Goal: Information Seeking & Learning: Find specific fact

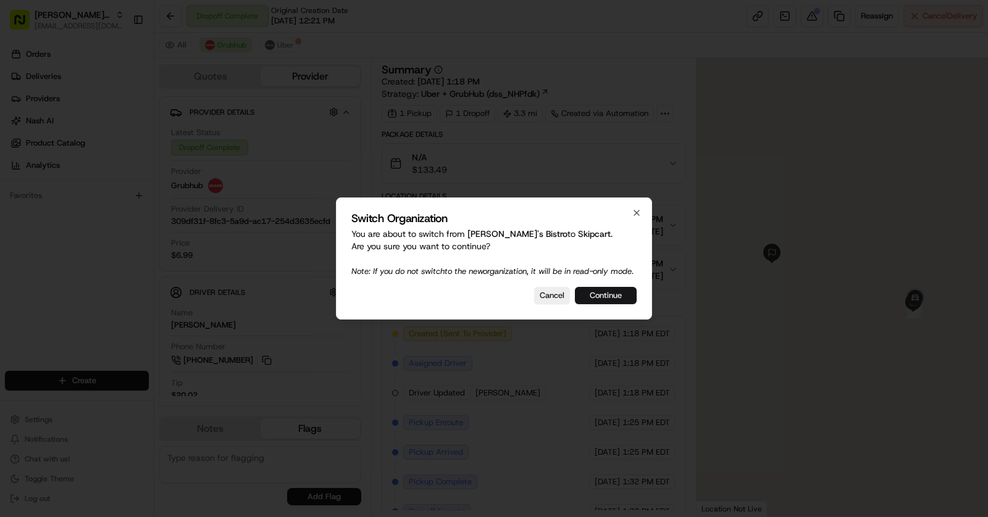
click at [613, 301] on button "Continue" at bounding box center [606, 295] width 62 height 17
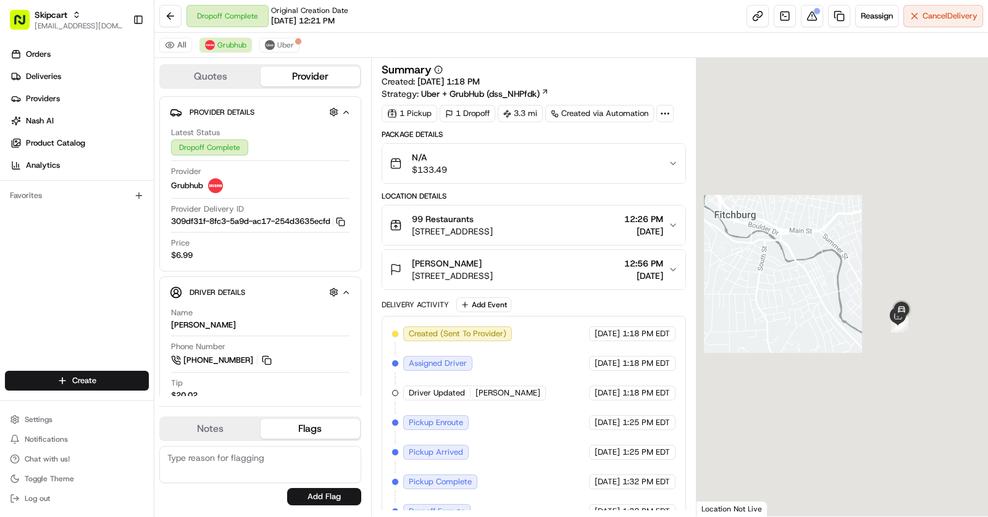
drag, startPoint x: 874, startPoint y: 304, endPoint x: 788, endPoint y: 294, distance: 86.4
click at [788, 294] on div at bounding box center [842, 287] width 292 height 459
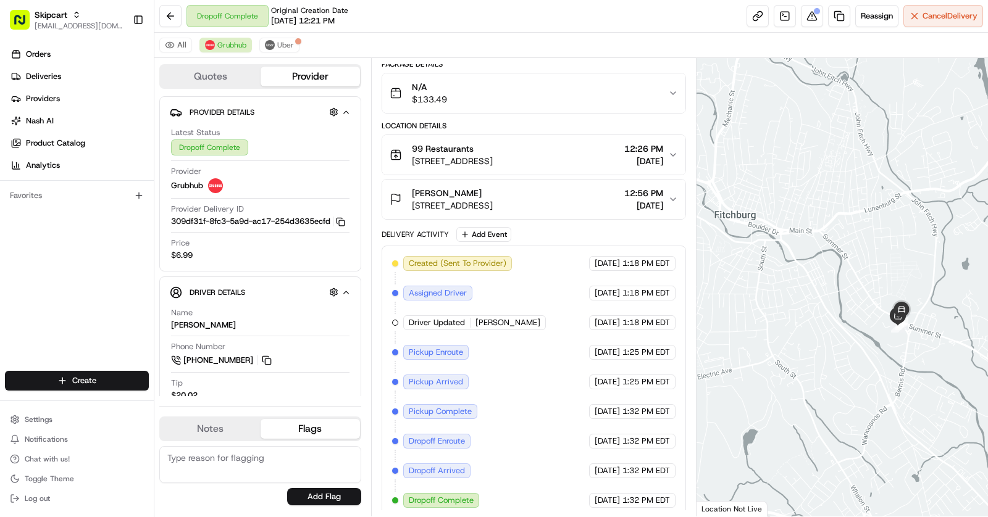
click at [446, 495] on span "Dropoff Complete" at bounding box center [441, 500] width 65 height 11
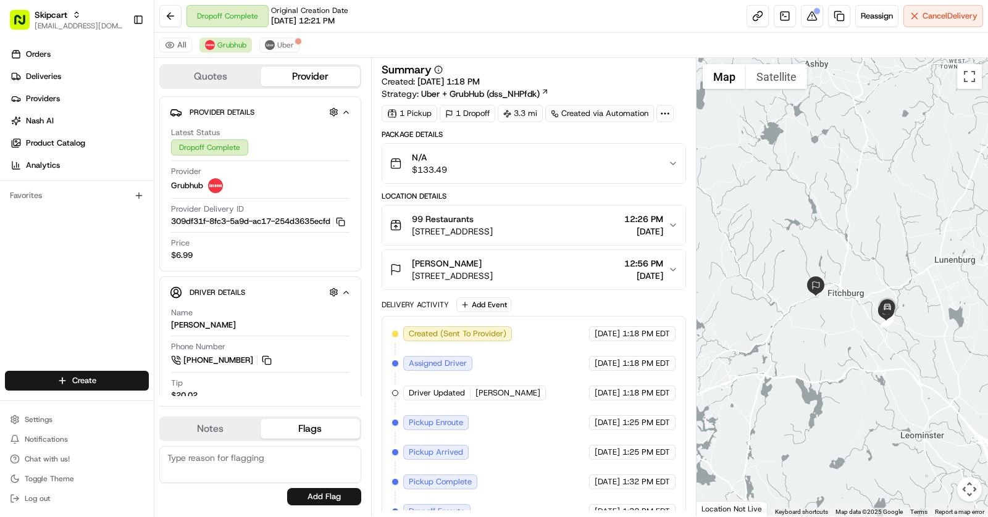
drag, startPoint x: 820, startPoint y: 318, endPoint x: 878, endPoint y: 319, distance: 57.4
click at [878, 319] on div at bounding box center [842, 287] width 292 height 459
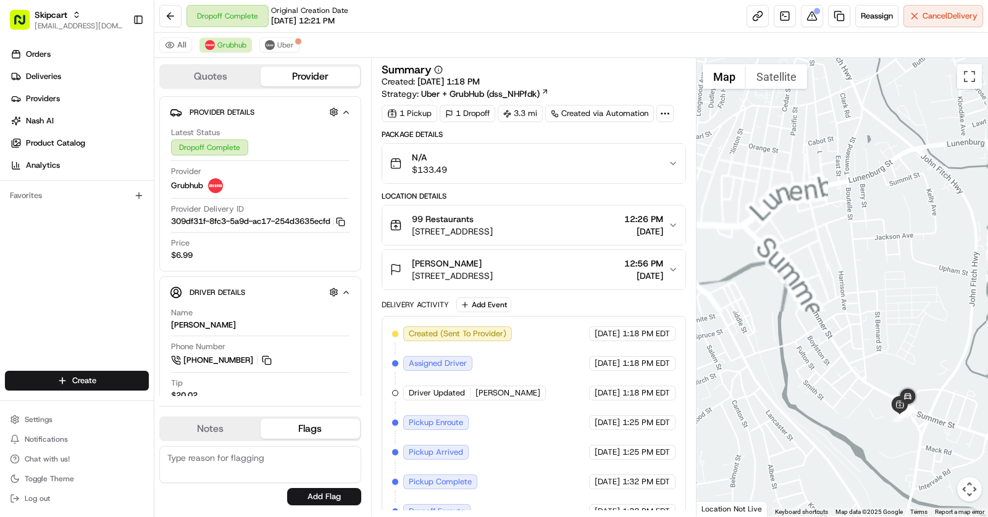
drag, startPoint x: 893, startPoint y: 304, endPoint x: 873, endPoint y: 281, distance: 29.7
click at [874, 281] on div at bounding box center [842, 287] width 292 height 459
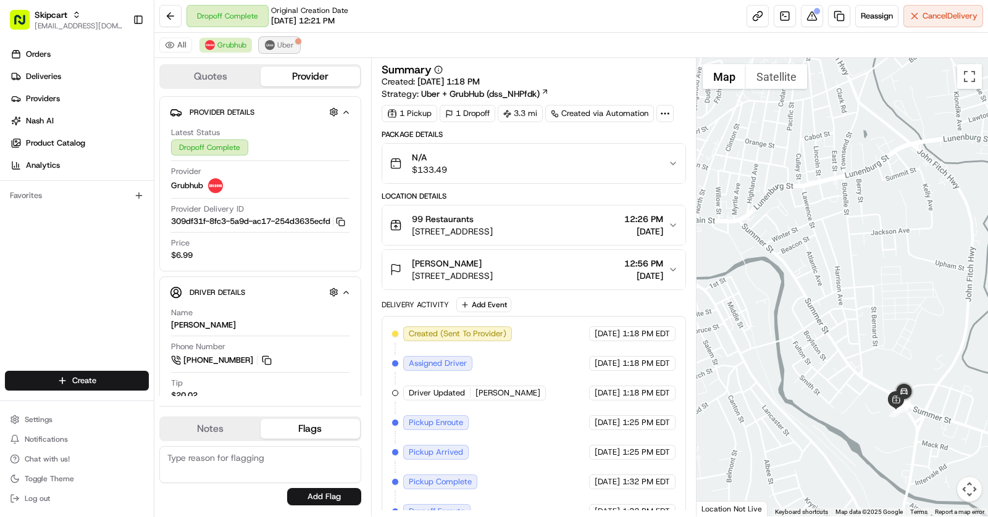
click at [277, 43] on span "Uber" at bounding box center [285, 45] width 17 height 10
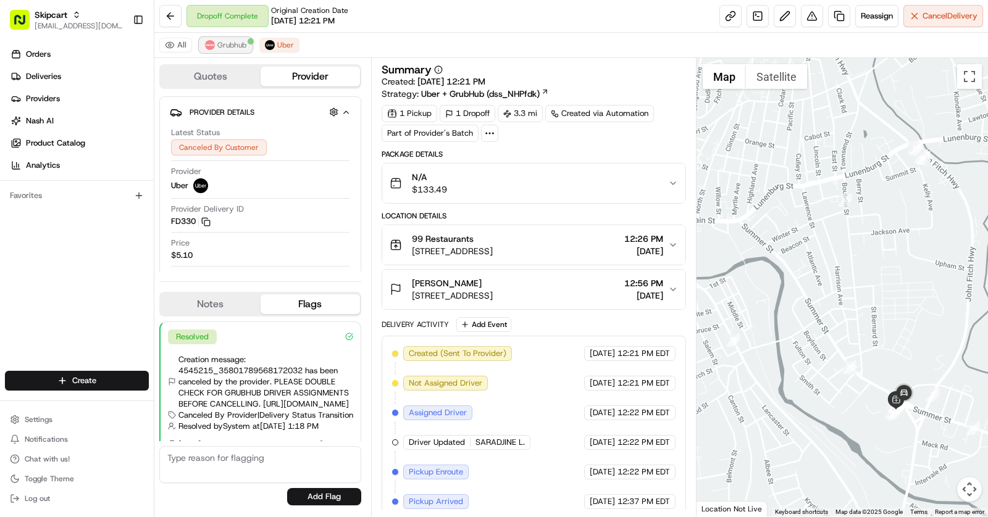
click at [223, 49] on span "Grubhub" at bounding box center [231, 45] width 29 height 10
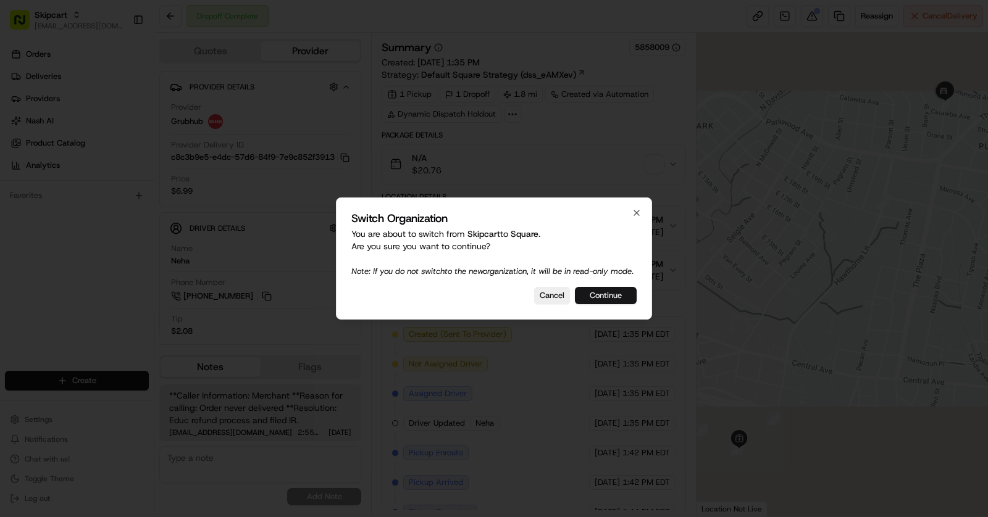
click at [601, 304] on button "Continue" at bounding box center [606, 295] width 62 height 17
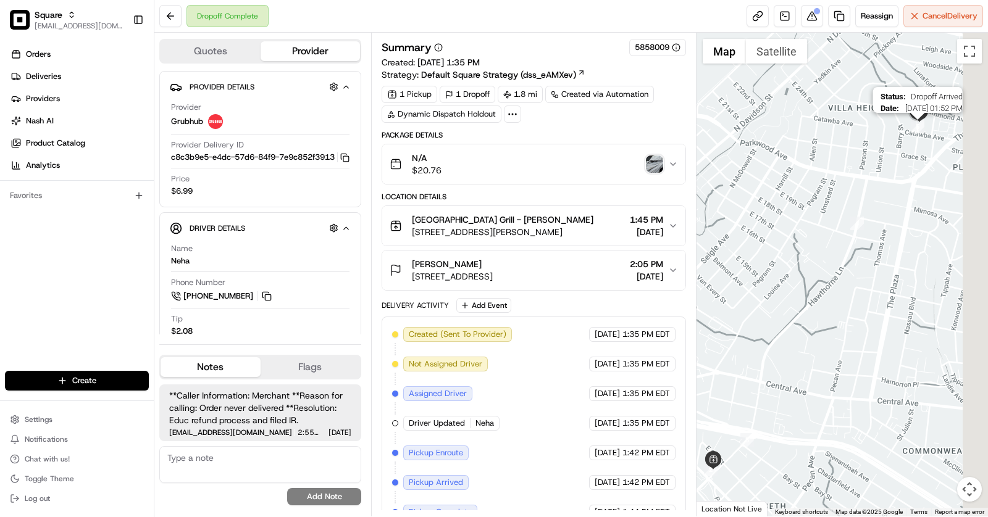
drag, startPoint x: 962, startPoint y: 107, endPoint x: 903, endPoint y: 135, distance: 64.6
click at [910, 133] on img "5" at bounding box center [917, 127] width 14 height 14
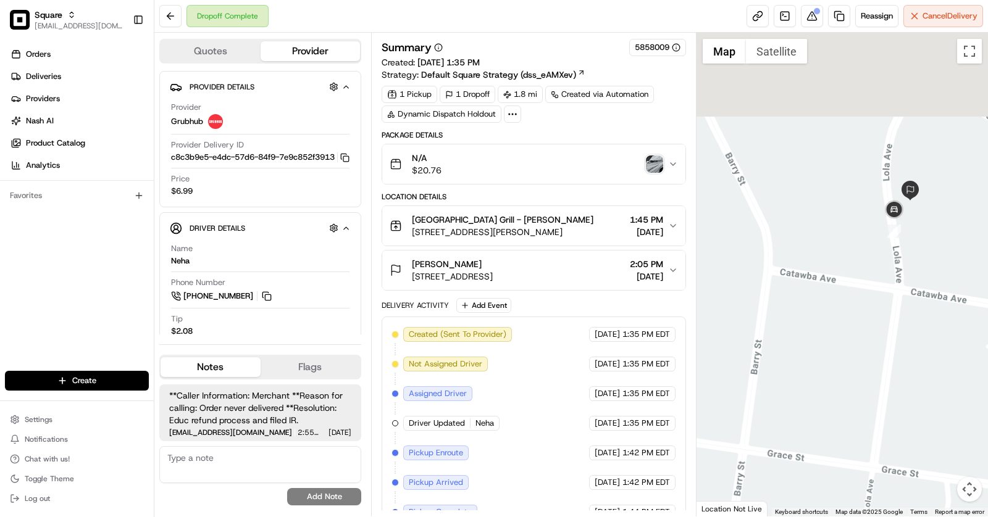
drag, startPoint x: 903, startPoint y: 135, endPoint x: 903, endPoint y: 259, distance: 124.1
click at [903, 260] on div at bounding box center [842, 275] width 292 height 484
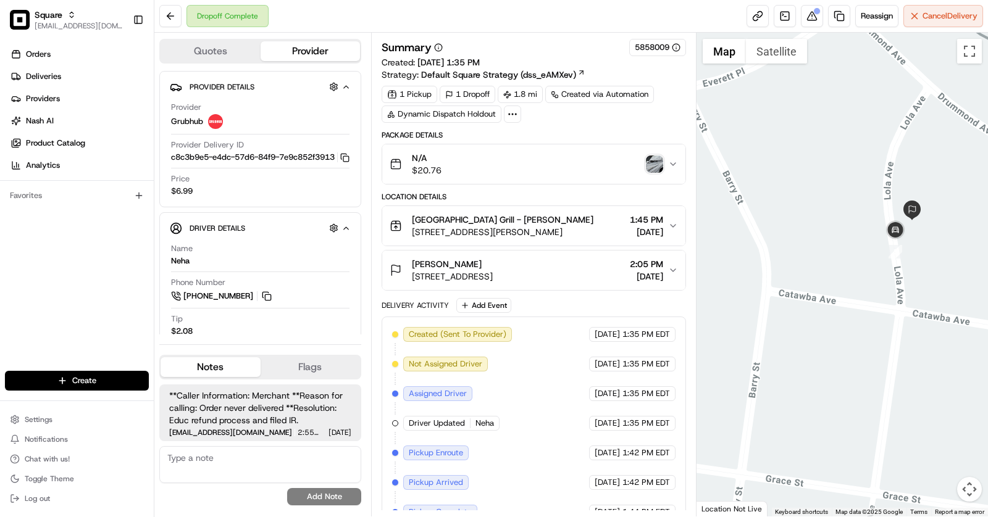
click at [493, 273] on span "2514 Lola Ave, Charlotte, NC 28205, USA" at bounding box center [452, 276] width 81 height 12
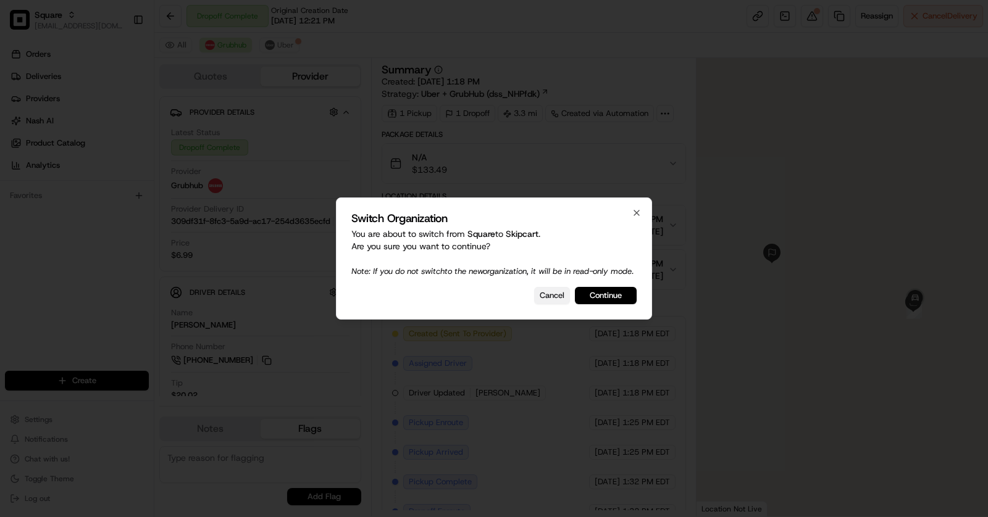
click at [539, 301] on button "Cancel" at bounding box center [552, 295] width 36 height 17
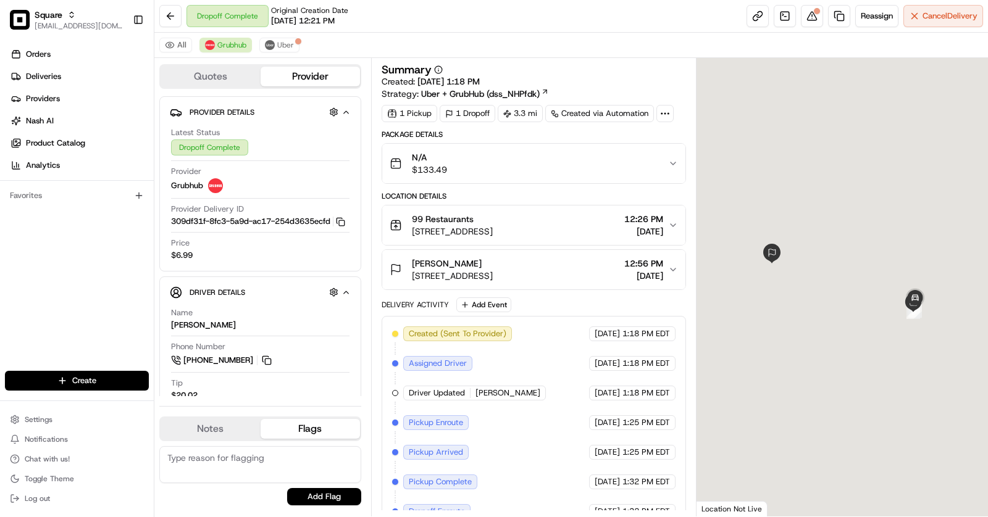
click at [493, 278] on span "346 River St, Fitchburg, MA 01420, USA" at bounding box center [452, 276] width 81 height 12
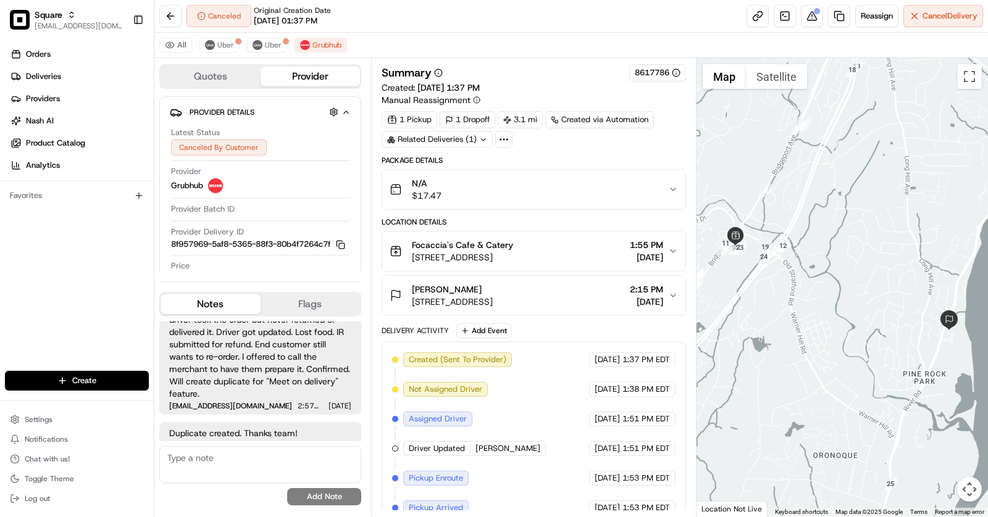
scroll to position [153, 0]
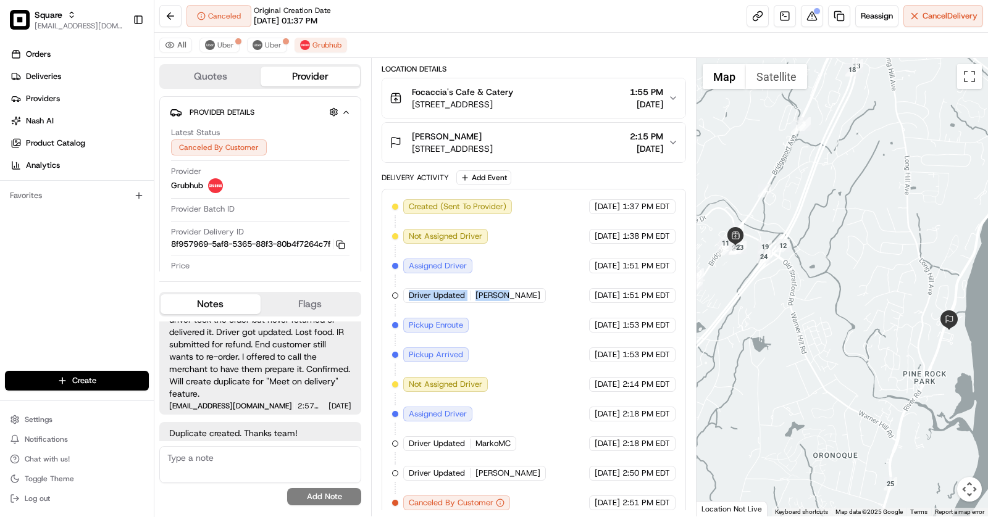
drag, startPoint x: 501, startPoint y: 291, endPoint x: 388, endPoint y: 291, distance: 112.3
click at [388, 291] on div "Created (Sent To Provider) Grubhub 06/13/2025 1:37 PM EDT Not Assigned Driver G…" at bounding box center [533, 355] width 304 height 332
click at [507, 351] on div "Created (Sent To Provider) Grubhub 06/13/2025 1:37 PM EDT Not Assigned Driver G…" at bounding box center [533, 354] width 283 height 311
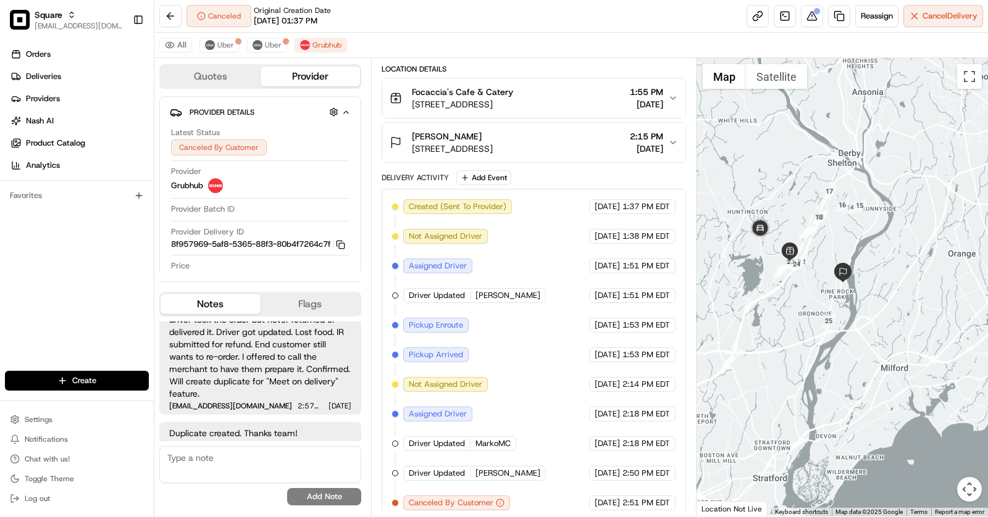
drag, startPoint x: 786, startPoint y: 239, endPoint x: 829, endPoint y: 239, distance: 42.6
click at [829, 239] on div at bounding box center [842, 287] width 292 height 459
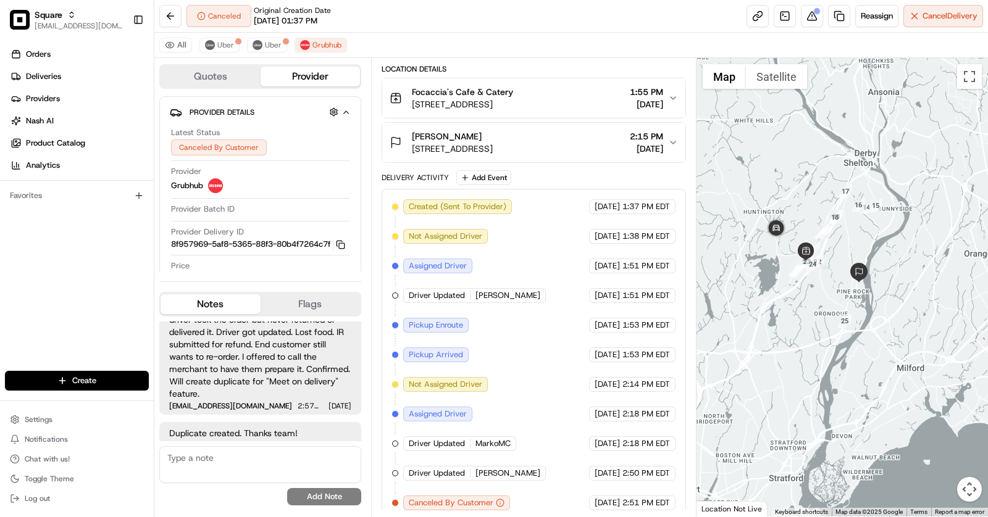
click at [493, 291] on span "shakira" at bounding box center [507, 295] width 65 height 11
copy span "shakira"
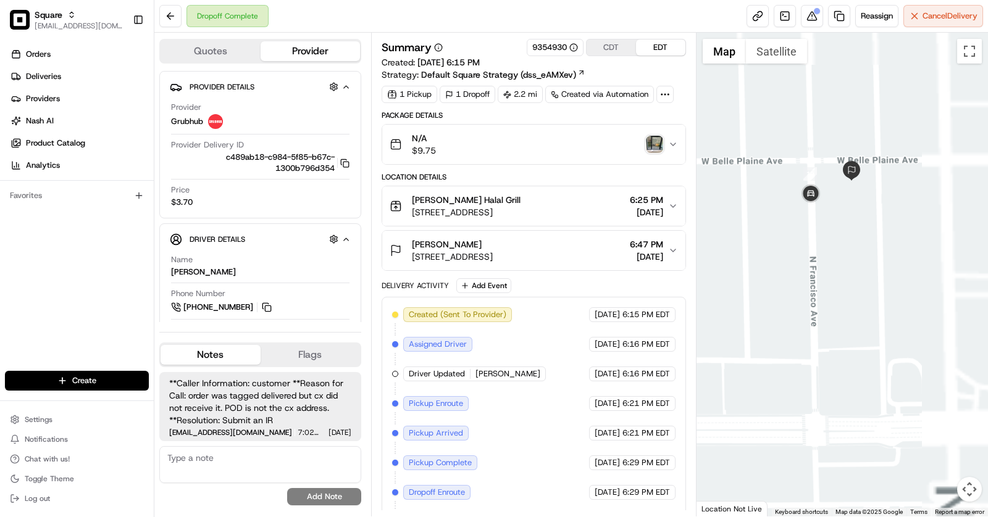
drag, startPoint x: 913, startPoint y: 323, endPoint x: 635, endPoint y: 436, distance: 299.6
click at [635, 436] on div "Quotes Provider Provider Details Hidden ( 4 ) Provider Grubhub Provider Deliver…" at bounding box center [570, 275] width 833 height 484
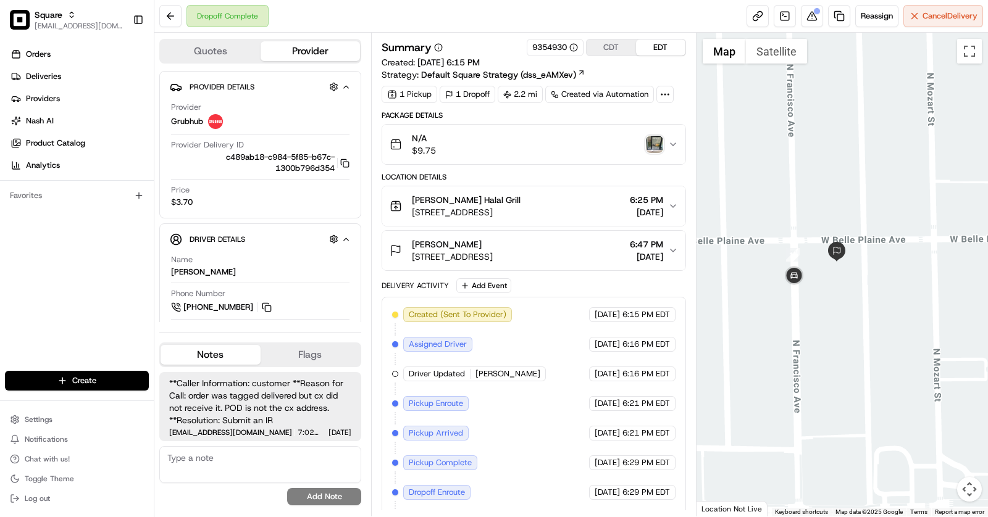
click at [650, 141] on img "button" at bounding box center [654, 144] width 17 height 17
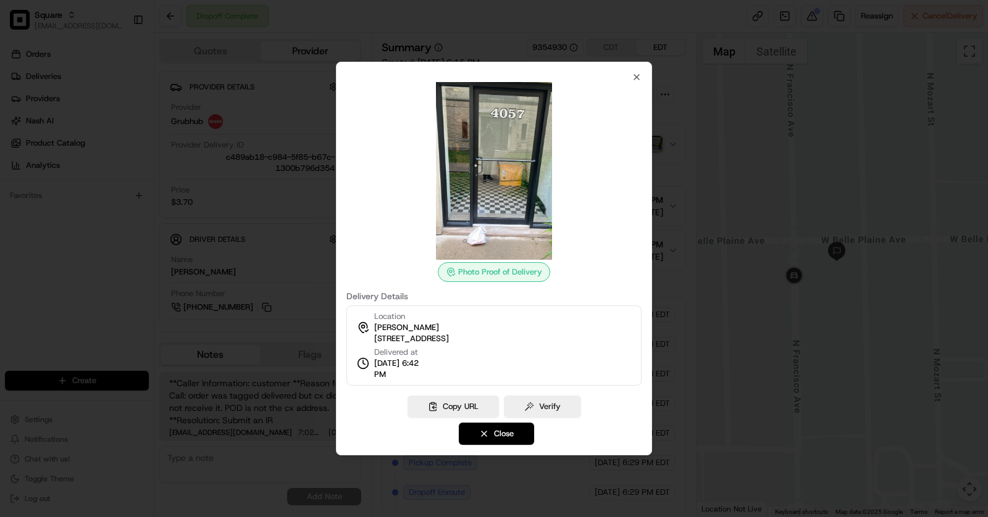
click at [253, 241] on div at bounding box center [494, 258] width 988 height 517
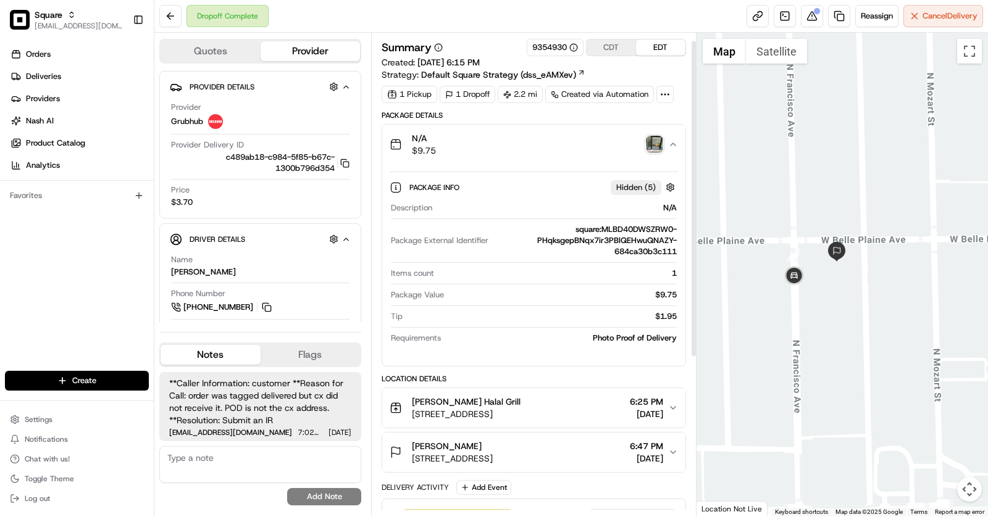
scroll to position [127, 0]
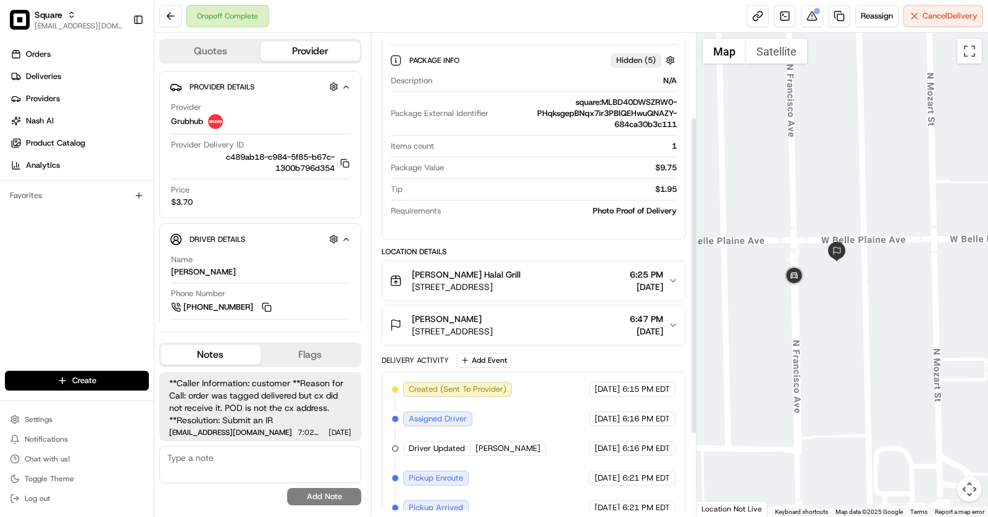
click at [493, 325] on span "[STREET_ADDRESS]" at bounding box center [452, 331] width 81 height 12
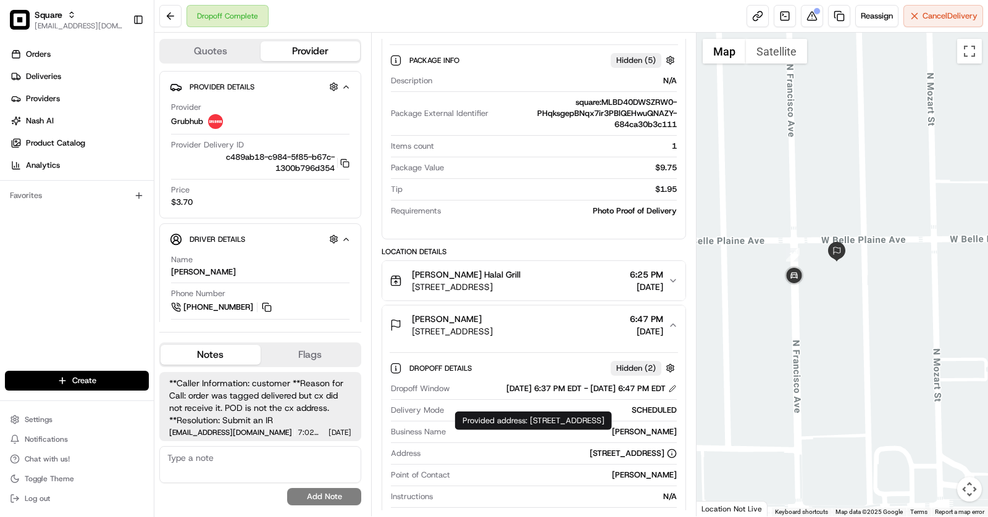
drag, startPoint x: 457, startPoint y: 439, endPoint x: 548, endPoint y: 457, distance: 92.5
click at [552, 457] on body "Square [EMAIL_ADDRESS][DOMAIN_NAME] Toggle Sidebar Orders Deliveries Providers …" at bounding box center [494, 258] width 988 height 517
click at [445, 449] on div "[STREET_ADDRESS]" at bounding box center [550, 453] width 251 height 11
drag, startPoint x: 467, startPoint y: 450, endPoint x: 654, endPoint y: 460, distance: 187.3
click at [654, 460] on div "Dropoff Window [DATE] 6:37 PM EDT - [DATE] 6:47 PM EDT Delivery Mode SCHEDULED …" at bounding box center [533, 454] width 288 height 153
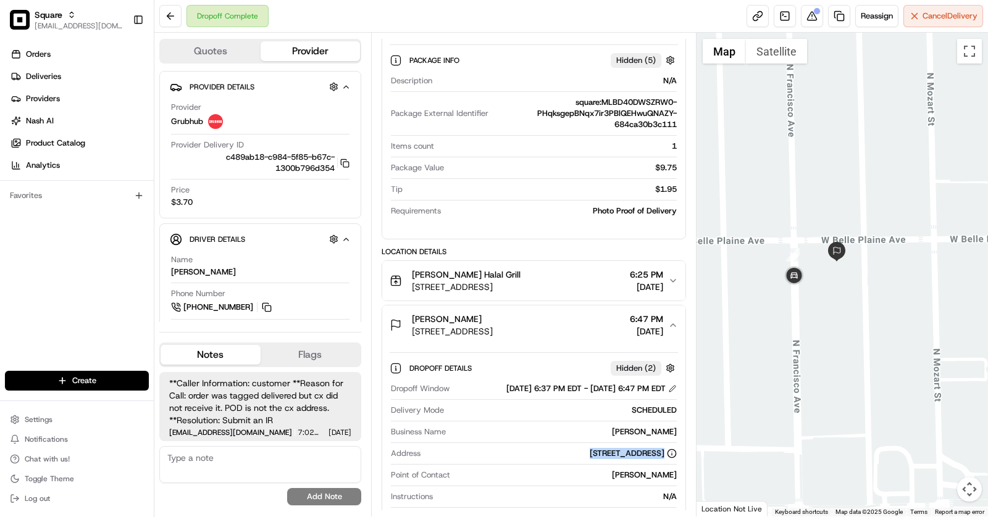
copy div "[STREET_ADDRESS]"
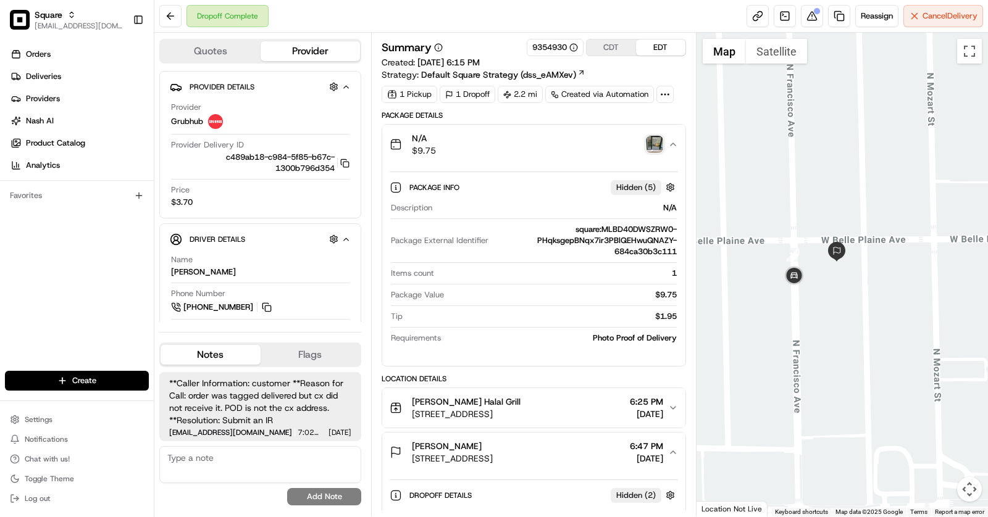
click at [657, 146] on img "button" at bounding box center [654, 144] width 17 height 17
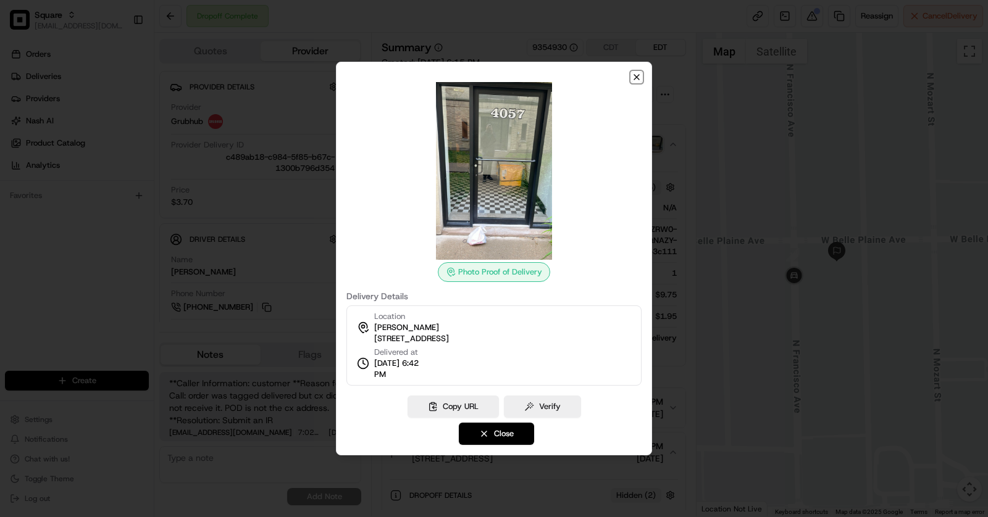
click at [636, 76] on icon "button" at bounding box center [636, 77] width 10 height 10
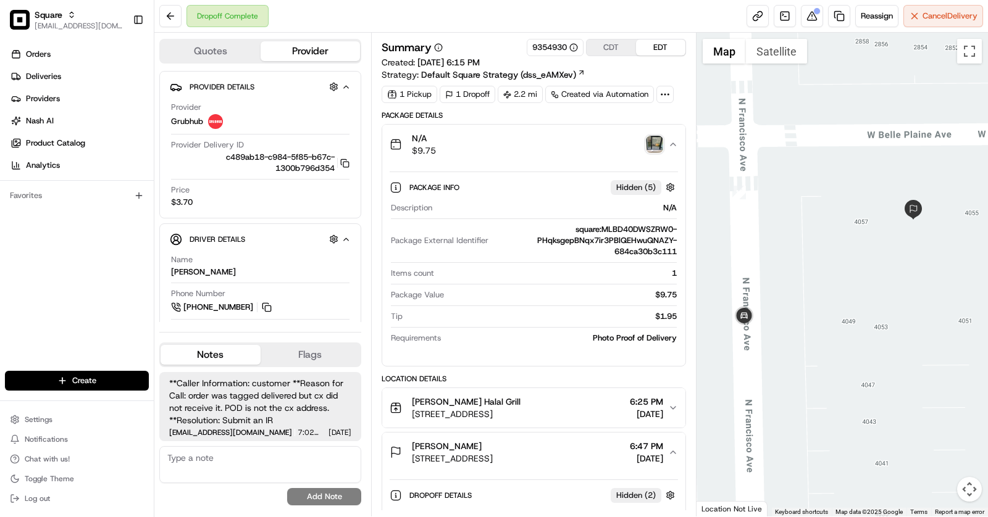
click at [493, 440] on div "[PERSON_NAME]" at bounding box center [452, 446] width 81 height 12
click at [493, 456] on span "[STREET_ADDRESS]" at bounding box center [452, 458] width 81 height 12
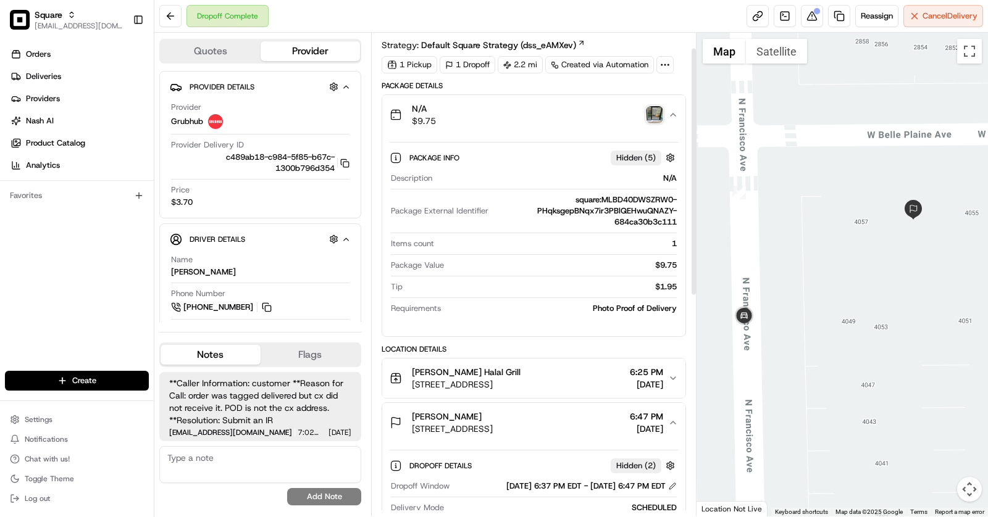
scroll to position [67, 0]
